Goal: Task Accomplishment & Management: Use online tool/utility

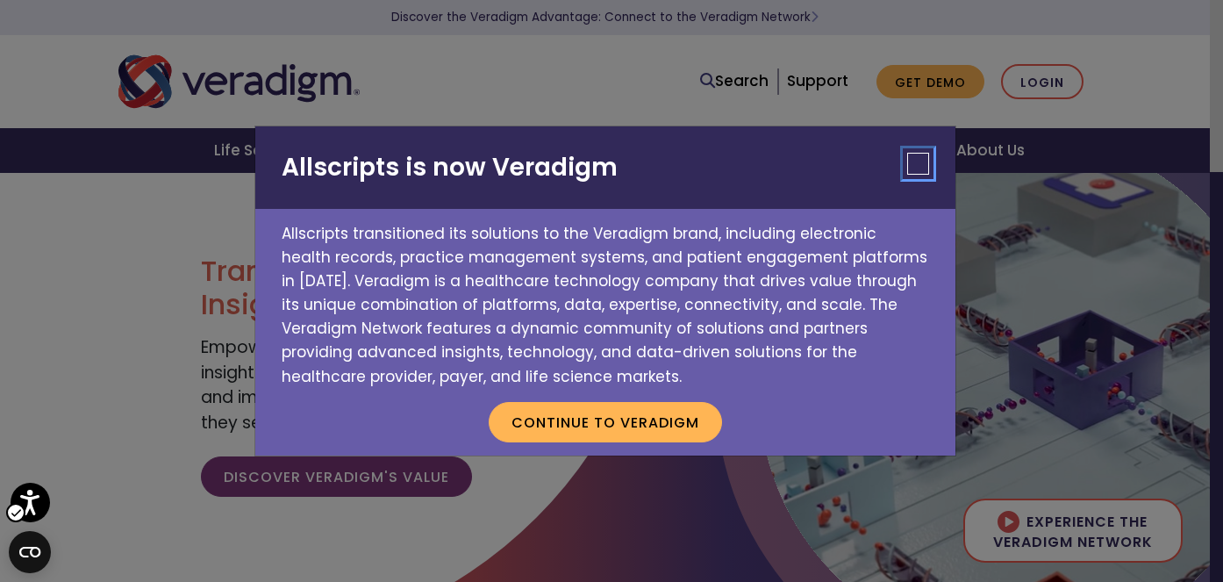
click at [915, 161] on button "Close" at bounding box center [918, 164] width 22 height 22
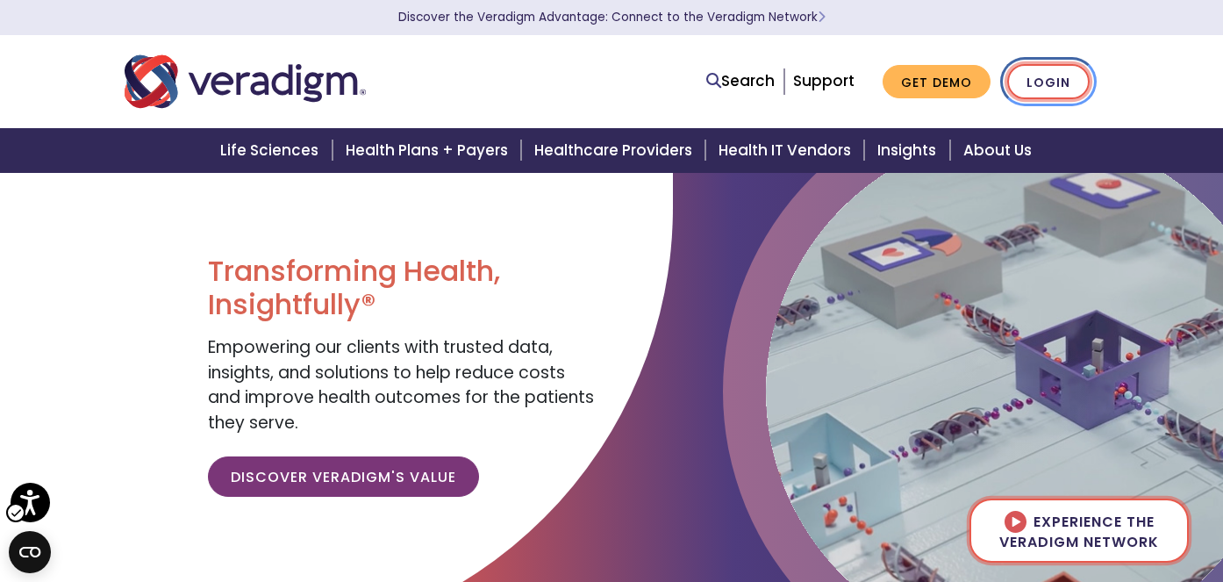
drag, startPoint x: 1128, startPoint y: 78, endPoint x: 786, endPoint y: 335, distance: 428.1
click at [1090, 78] on link "Login" at bounding box center [1049, 82] width 82 height 36
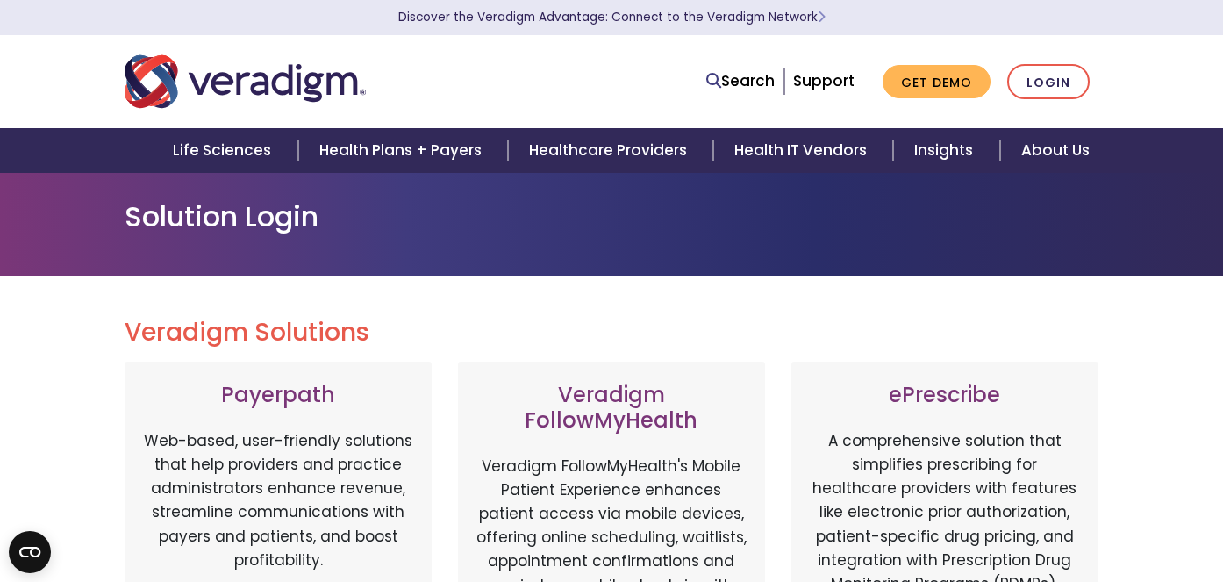
scroll to position [351, 0]
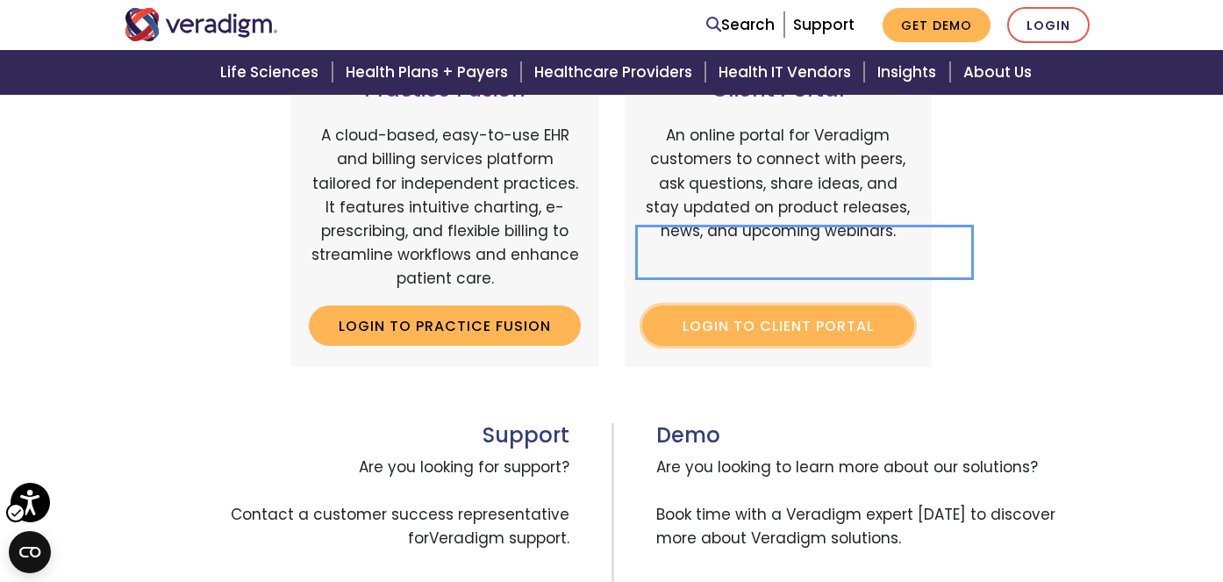
click at [814, 305] on link "Login to Client Portal | New Window" at bounding box center [778, 325] width 272 height 40
